Goal: Register for event/course: Register for event/course

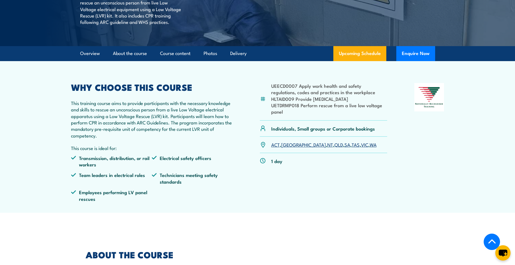
scroll to position [131, 0]
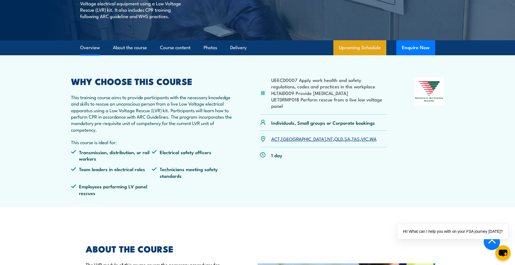
click at [350, 55] on link "Upcoming Schedule" at bounding box center [359, 47] width 53 height 15
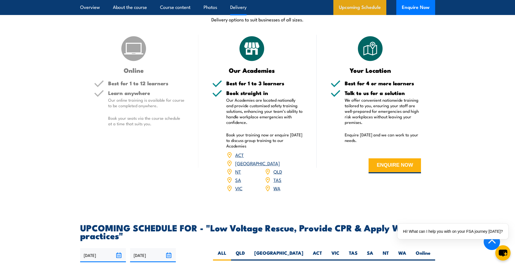
scroll to position [990, 0]
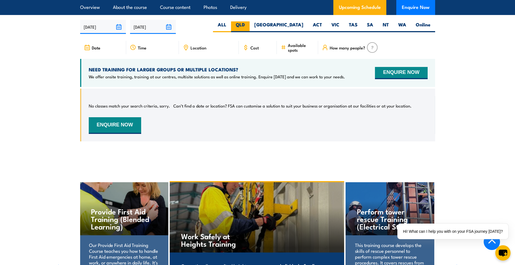
click at [250, 29] on label "QLD" at bounding box center [240, 26] width 19 height 11
click at [249, 25] on input "QLD" at bounding box center [247, 23] width 4 height 4
radio input "true"
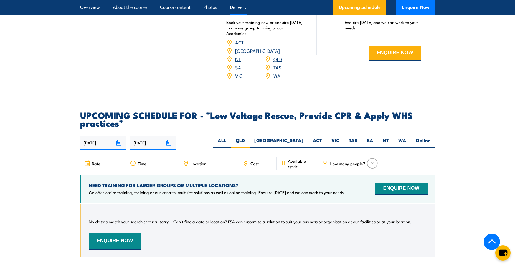
scroll to position [888, 0]
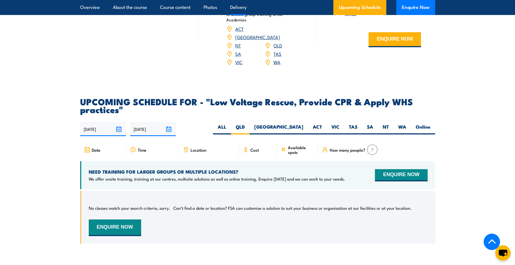
click at [120, 133] on input "[DATE]" at bounding box center [103, 129] width 46 height 14
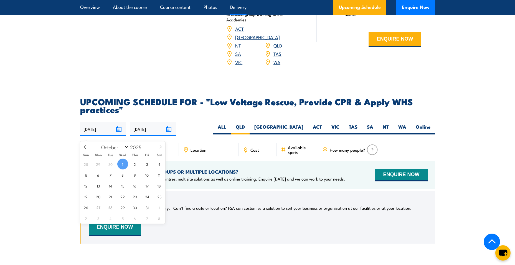
click at [23, 136] on section "UPCOMING SCHEDULE FOR - "Low Voltage Rescue, Provide CPR & Apply WHS practices"…" at bounding box center [257, 174] width 515 height 154
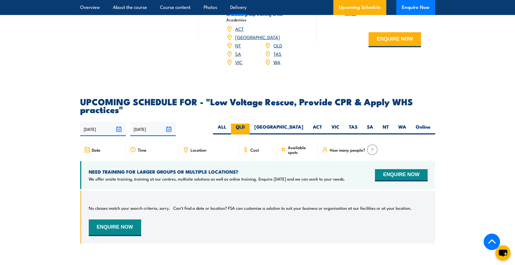
click at [250, 134] on label "QLD" at bounding box center [240, 128] width 19 height 11
click at [249, 127] on input "QLD" at bounding box center [247, 125] width 4 height 4
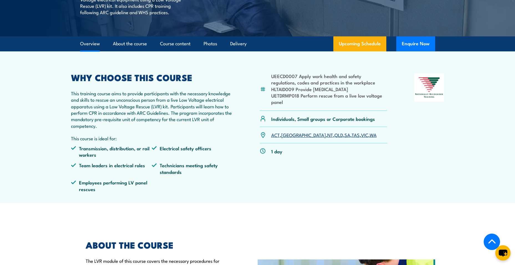
scroll to position [131, 0]
